Goal: Information Seeking & Learning: Understand process/instructions

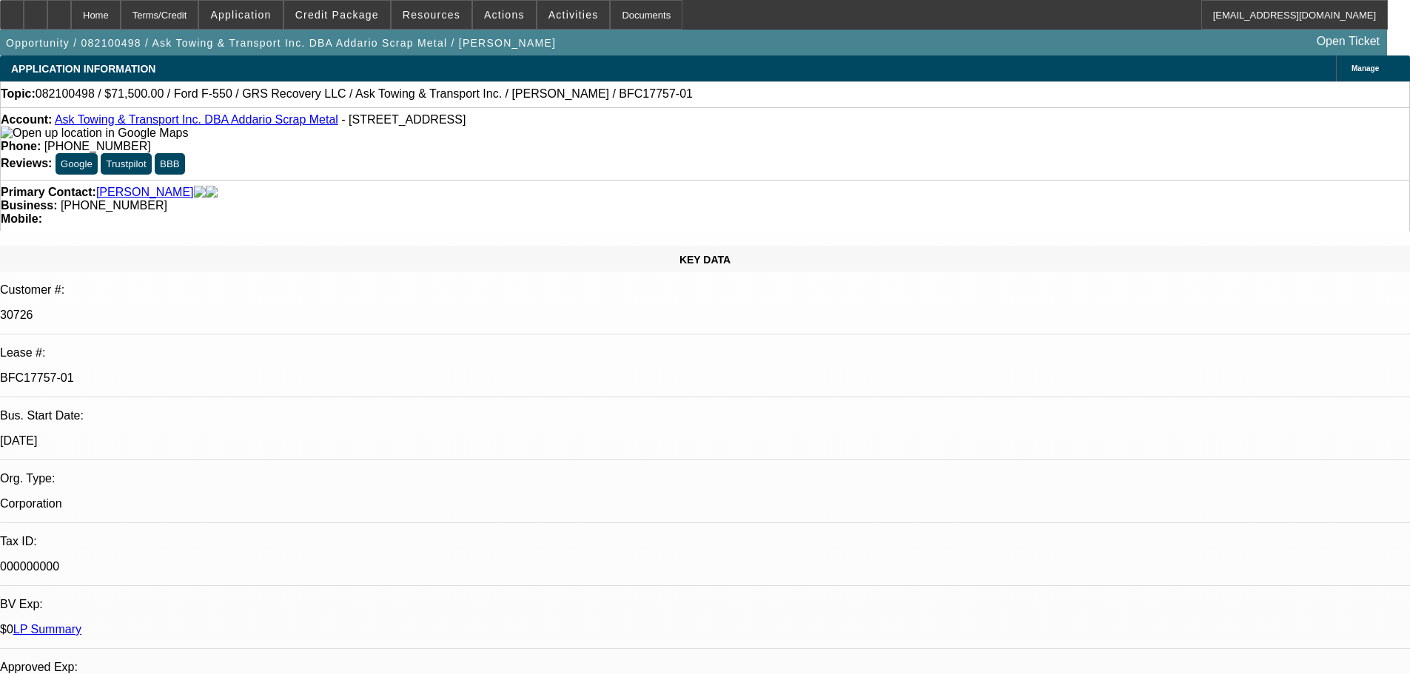
select select "0"
select select "2"
select select "0"
select select "6"
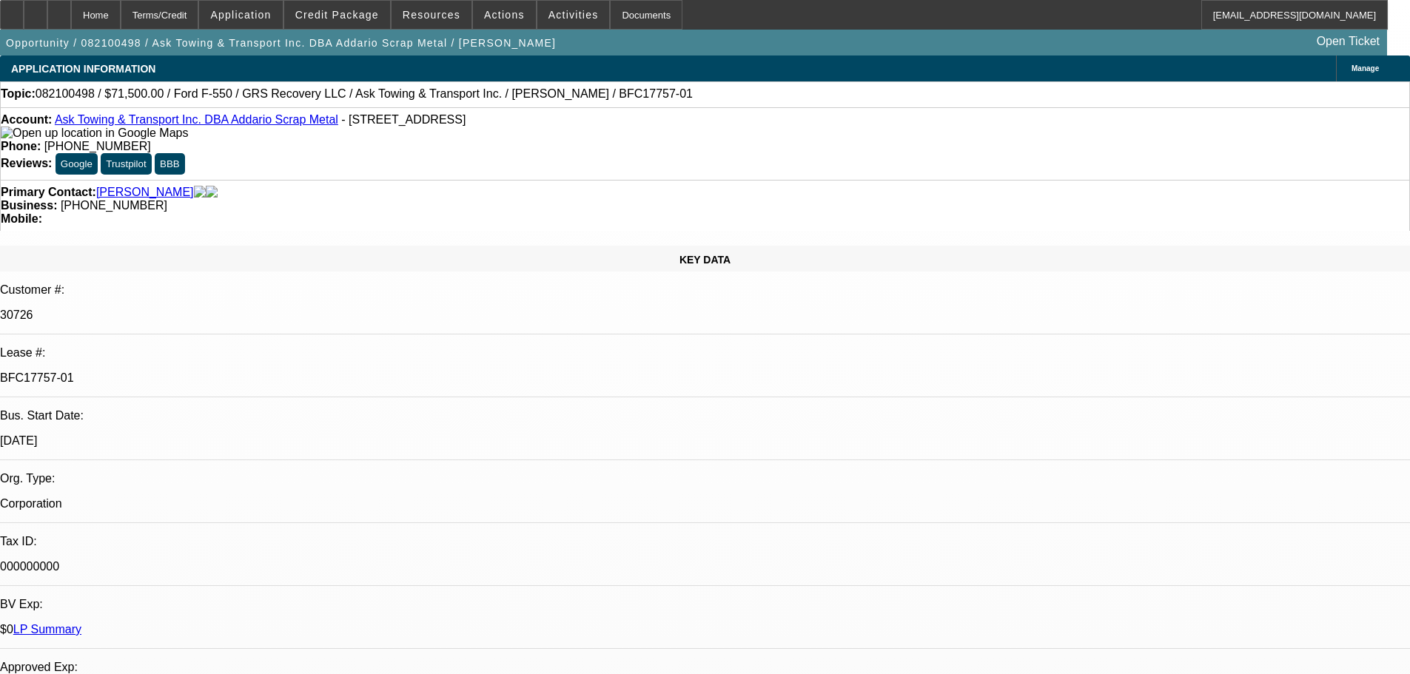
select select "0"
select select "2"
select select "0"
select select "6"
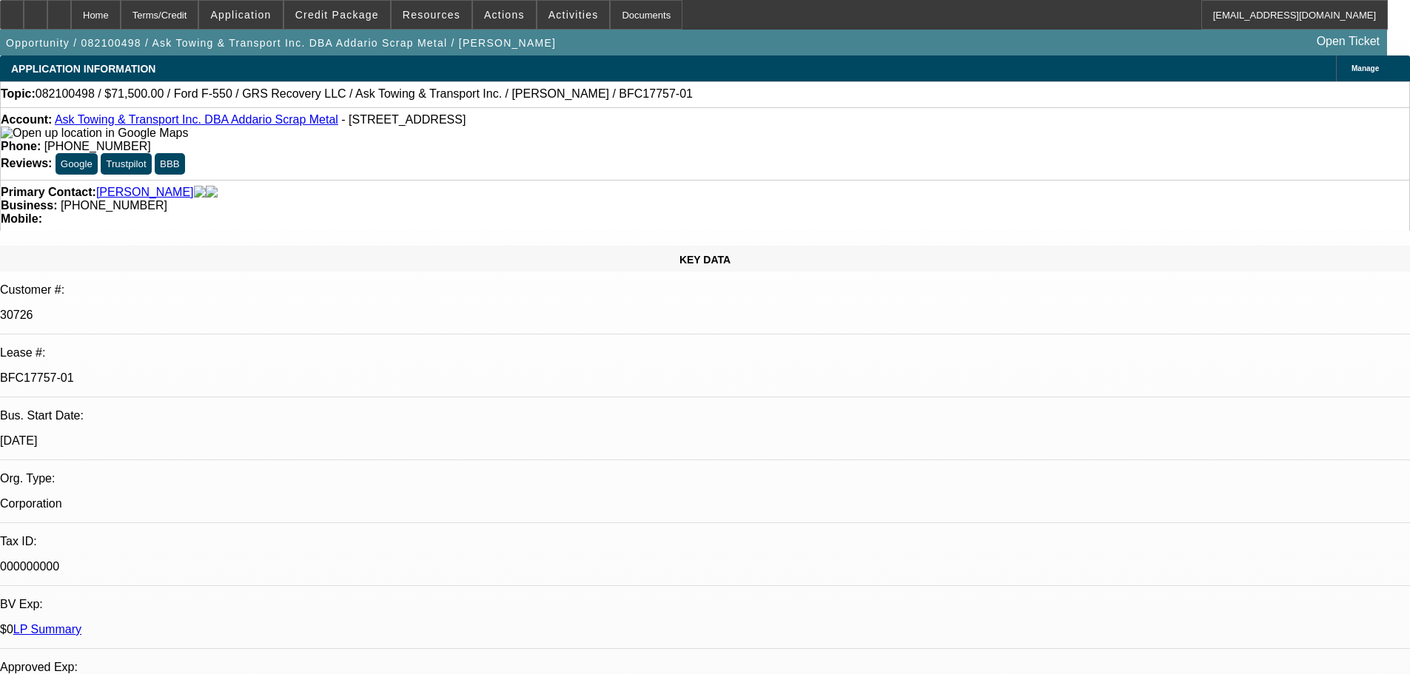
select select "0"
select select "2"
select select "0"
select select "6"
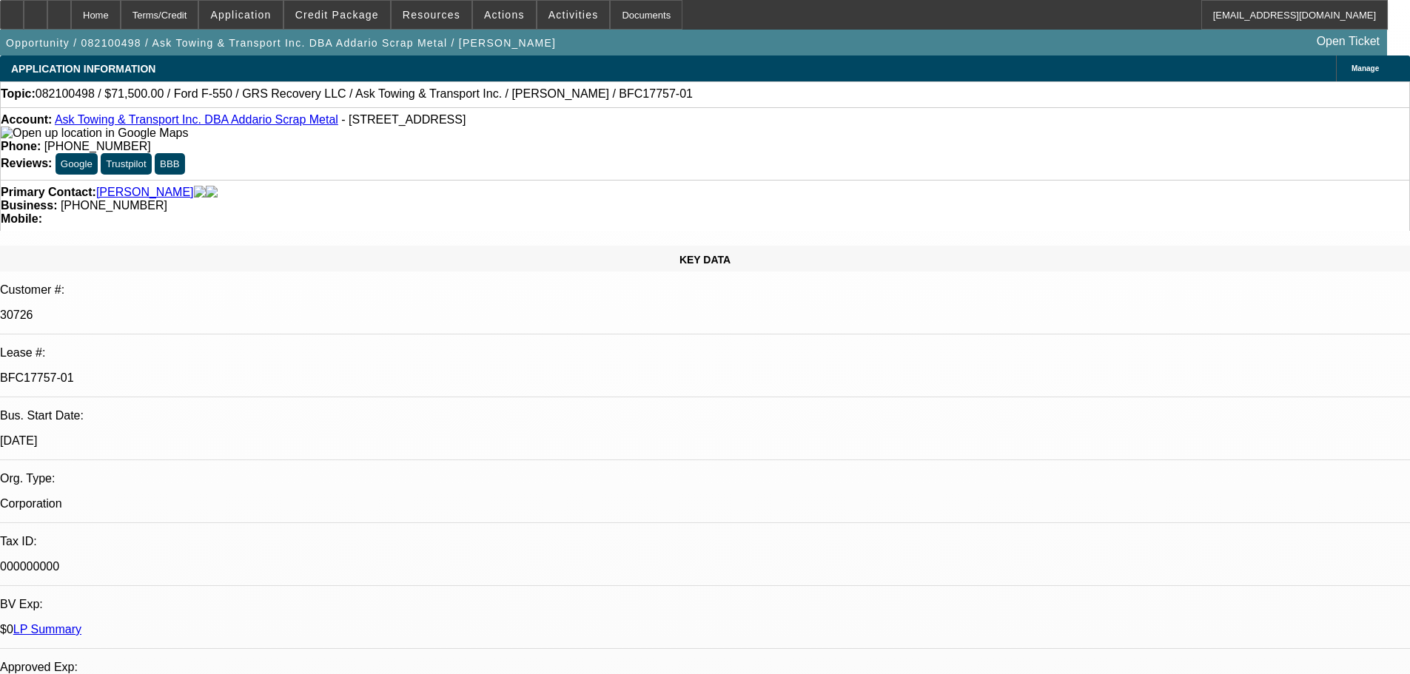
select select "0"
select select "6"
click at [374, 19] on span "Credit Package" at bounding box center [337, 15] width 84 height 12
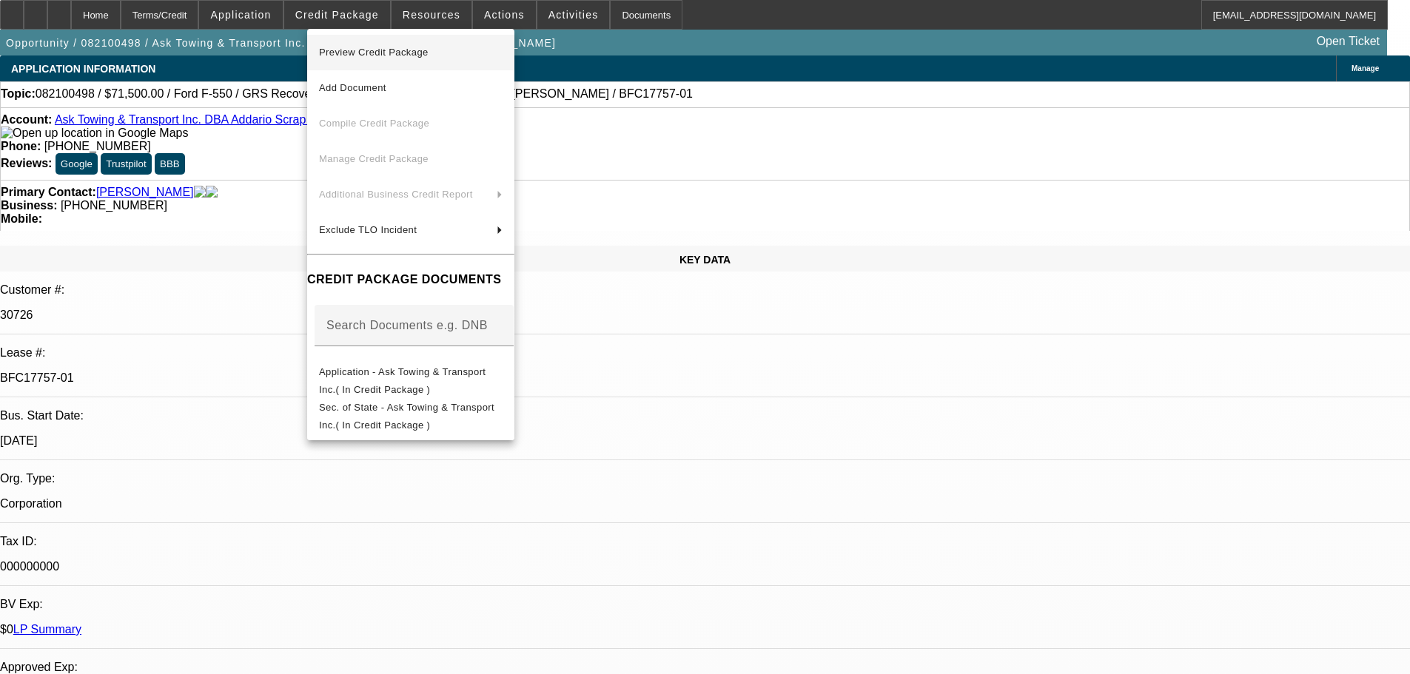
click at [378, 56] on span "Preview Credit Package" at bounding box center [374, 52] width 110 height 11
